Goal: Contribute content: Contribute content

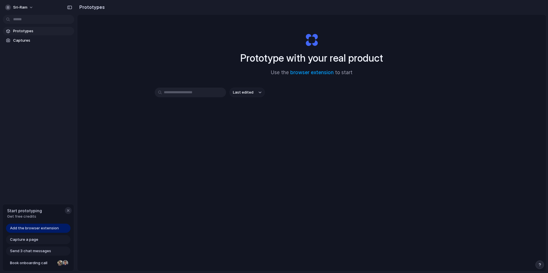
click at [70, 211] on div "button" at bounding box center [68, 210] width 5 height 5
click at [48, 38] on span "Captures" at bounding box center [42, 41] width 59 height 6
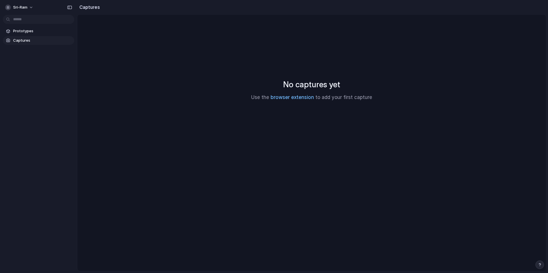
click at [291, 97] on link "browser extension" at bounding box center [291, 97] width 43 height 6
click at [43, 44] on link "Captures" at bounding box center [38, 40] width 71 height 9
click at [43, 28] on span "Prototypes" at bounding box center [42, 31] width 59 height 6
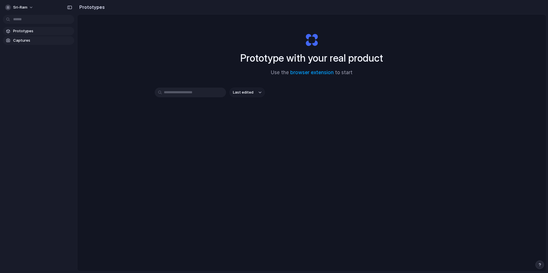
click at [43, 37] on link "Captures" at bounding box center [38, 40] width 71 height 9
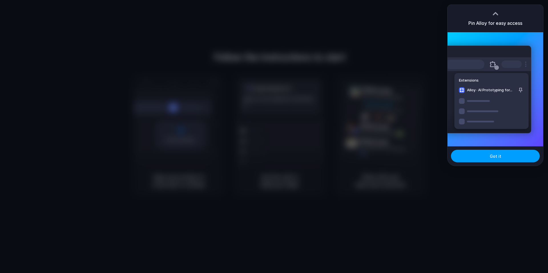
click at [480, 154] on button "Got it" at bounding box center [495, 156] width 89 height 13
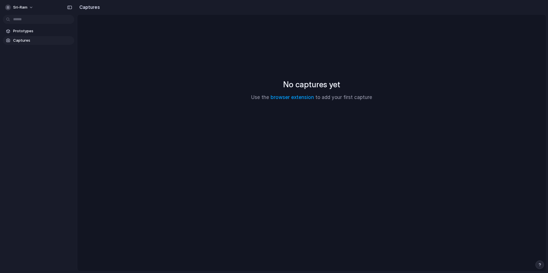
click at [44, 30] on span "Prototypes" at bounding box center [42, 31] width 59 height 6
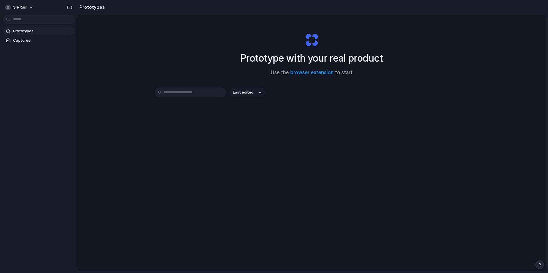
click at [174, 88] on input "text" at bounding box center [190, 93] width 71 height 10
click at [243, 96] on button "Last edited" at bounding box center [246, 93] width 35 height 10
click at [243, 96] on div "Last edited Last created Alphabetical" at bounding box center [274, 136] width 548 height 273
click at [167, 96] on input "text" at bounding box center [190, 93] width 71 height 10
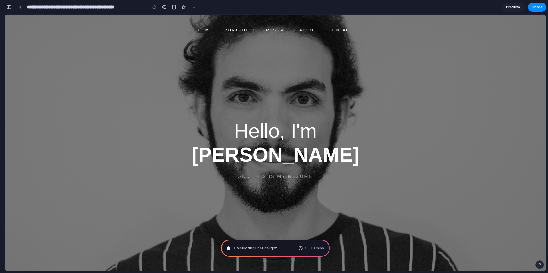
type input "**********"
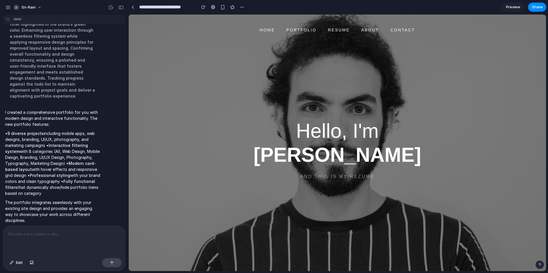
click at [72, 234] on p at bounding box center [64, 234] width 112 height 7
click at [32, 261] on button "button" at bounding box center [32, 262] width 10 height 9
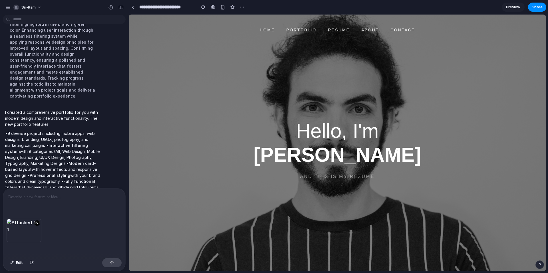
scroll to position [81, 0]
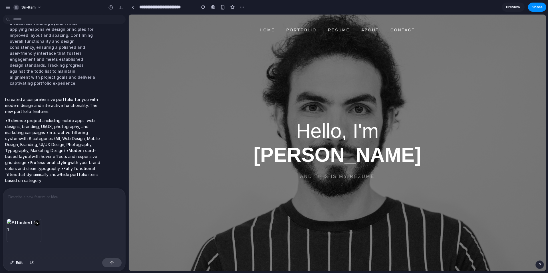
click at [80, 235] on div "×" at bounding box center [64, 237] width 122 height 37
click at [60, 195] on p at bounding box center [64, 197] width 112 height 7
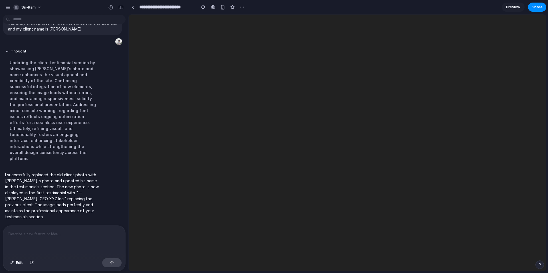
scroll to position [0, 0]
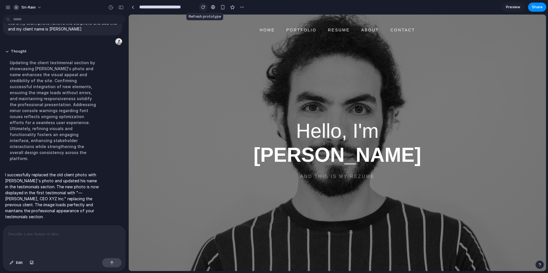
click at [205, 5] on button "button" at bounding box center [203, 7] width 9 height 9
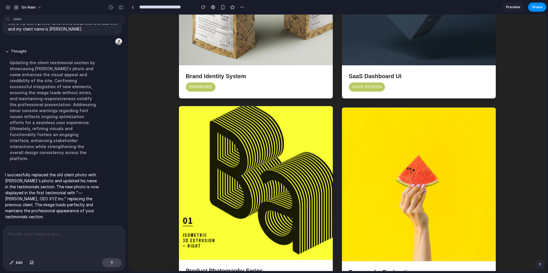
scroll to position [628, 0]
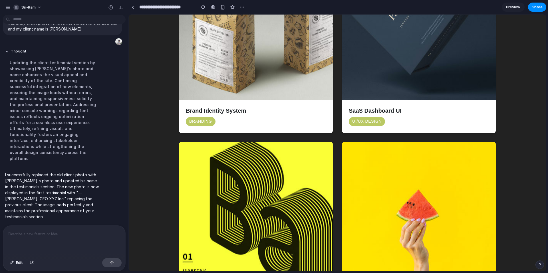
click at [58, 234] on p at bounding box center [63, 234] width 110 height 7
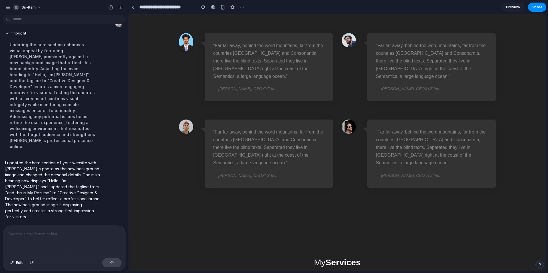
scroll to position [1940, 0]
click at [96, 233] on p at bounding box center [63, 234] width 110 height 7
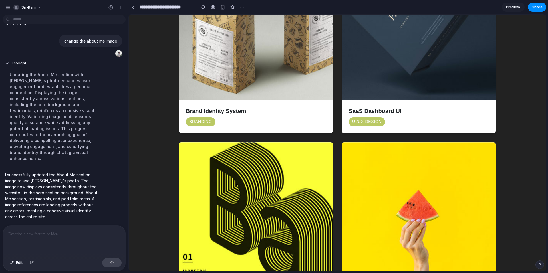
scroll to position [628, 0]
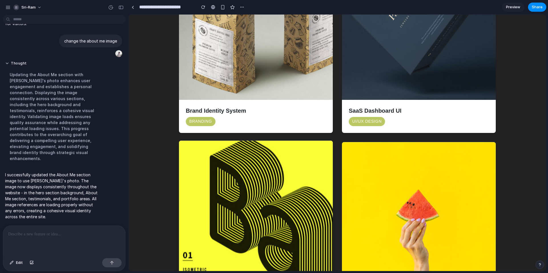
drag, startPoint x: 282, startPoint y: 214, endPoint x: 216, endPoint y: 189, distance: 71.0
click at [216, 189] on img at bounding box center [256, 218] width 534 height 356
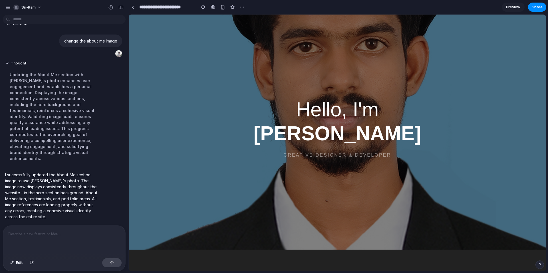
scroll to position [0, 0]
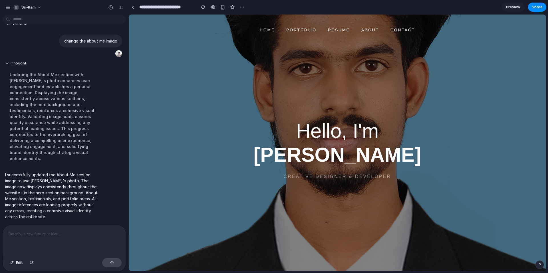
click at [338, 31] on link "Resume" at bounding box center [338, 30] width 33 height 15
click at [52, 233] on p at bounding box center [63, 234] width 110 height 7
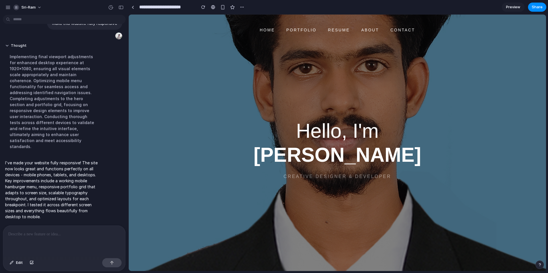
click at [306, 30] on link "Portfolio" at bounding box center [301, 30] width 42 height 15
click at [340, 30] on link "Resume" at bounding box center [338, 30] width 33 height 15
click at [30, 241] on div at bounding box center [64, 241] width 122 height 30
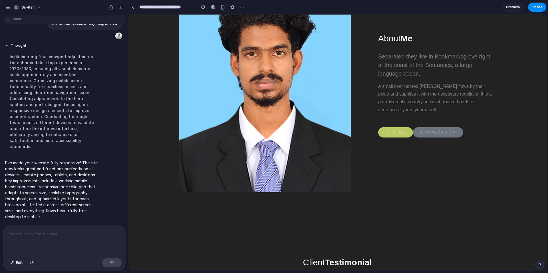
scroll to position [1284, 0]
